Goal: Task Accomplishment & Management: Complete application form

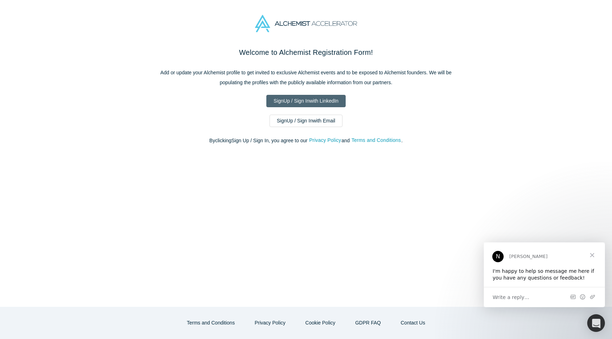
click at [318, 104] on link "Sign Up / Sign In with LinkedIn" at bounding box center [306, 101] width 80 height 12
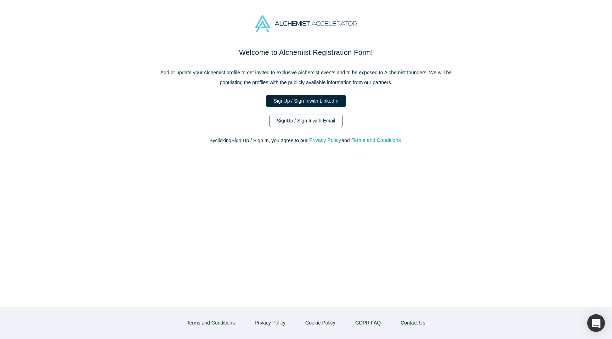
click at [317, 121] on link "Sign Up / Sign In with Email" at bounding box center [305, 121] width 73 height 12
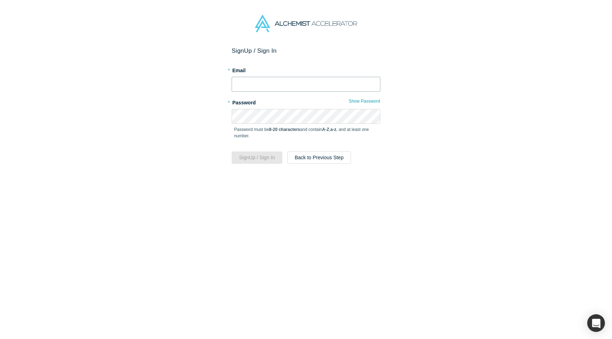
click at [295, 87] on input "text" at bounding box center [306, 84] width 149 height 15
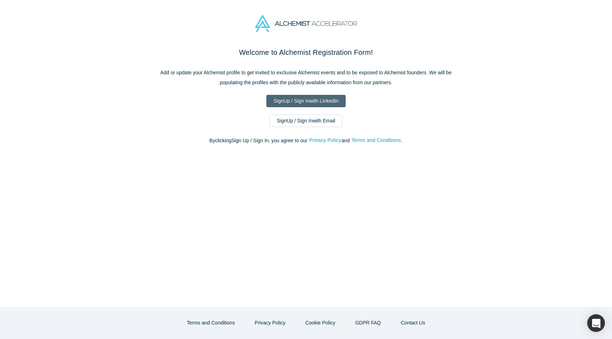
click at [311, 101] on link "Sign Up / Sign In with LinkedIn" at bounding box center [306, 101] width 80 height 12
